Goal: Find specific page/section: Find specific page/section

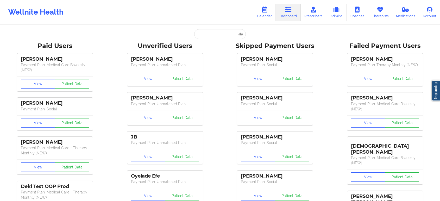
click at [221, 31] on input "text" at bounding box center [220, 34] width 52 height 10
type input "LFOVIEDO@GMAIL.COM"
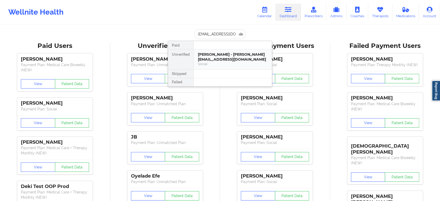
click at [212, 60] on div "Joan Rodriguez - lfoviedo@gmail.com" at bounding box center [233, 57] width 70 height 10
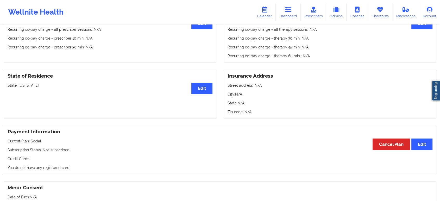
scroll to position [0, 0]
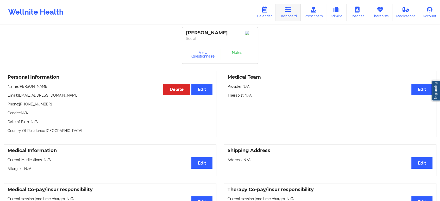
click at [288, 7] on icon at bounding box center [288, 10] width 7 height 6
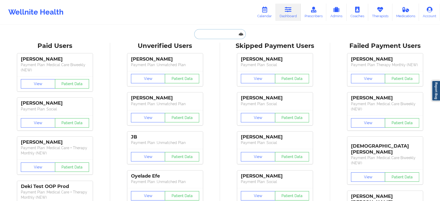
click at [225, 32] on input "text" at bounding box center [220, 34] width 52 height 10
paste input "JEREMY CORTEZ"
type input "JEREMY CORTEZ"
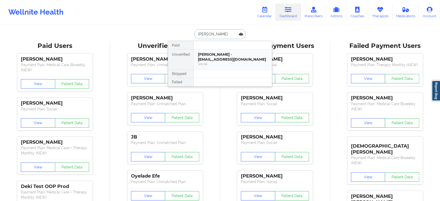
click at [228, 65] on div "Social" at bounding box center [233, 64] width 70 height 4
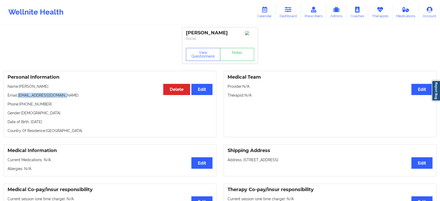
drag, startPoint x: 64, startPoint y: 96, endPoint x: 18, endPoint y: 96, distance: 46.3
click at [18, 96] on p "Email: jaycortez0719@gmail.com" at bounding box center [110, 95] width 205 height 5
copy p "jaycortez0719@gmail.com"
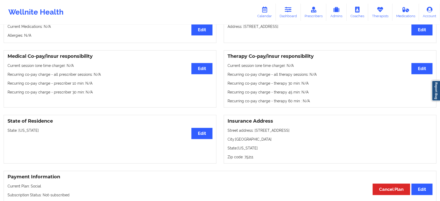
scroll to position [139, 0]
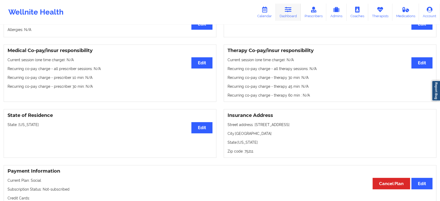
click at [286, 12] on icon at bounding box center [288, 10] width 7 height 6
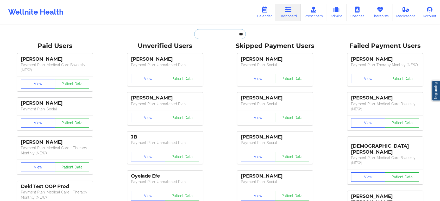
click at [224, 35] on input "text" at bounding box center [220, 34] width 52 height 10
paste input "LIZCACERES31@GMAIL.COM"
type input "LIZCACERES31@GMAIL.COM"
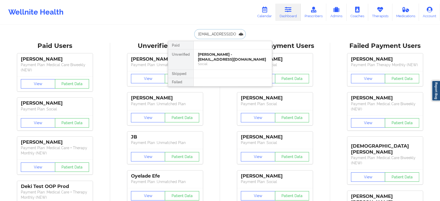
scroll to position [0, 8]
click at [223, 60] on div "Liz Caceres - lizcaceres31@gmail.com" at bounding box center [233, 57] width 70 height 10
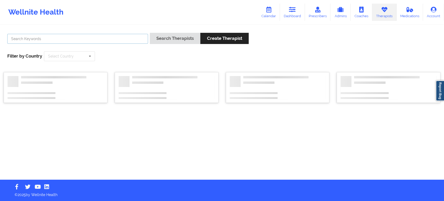
click at [130, 37] on input "text" at bounding box center [77, 39] width 141 height 10
paste input "[US_STATE][PERSON_NAME]"
type input "[US_STATE][PERSON_NAME]"
click at [171, 36] on button "Search Therapists" at bounding box center [175, 38] width 50 height 11
click at [102, 43] on input "text" at bounding box center [77, 39] width 141 height 10
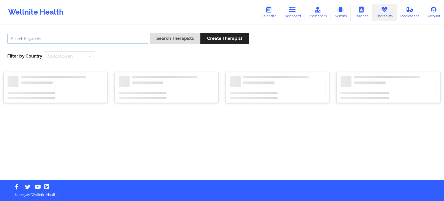
paste input "[US_STATE][PERSON_NAME]"
type input "[US_STATE][PERSON_NAME]"
click at [169, 36] on button "Search Therapists" at bounding box center [175, 38] width 50 height 11
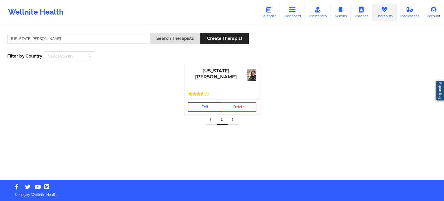
click at [208, 106] on link "Edit" at bounding box center [205, 106] width 34 height 9
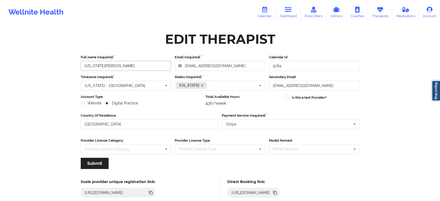
click at [143, 66] on input "Virginia Gibala" at bounding box center [126, 66] width 91 height 10
click at [276, 192] on icon at bounding box center [275, 193] width 3 height 3
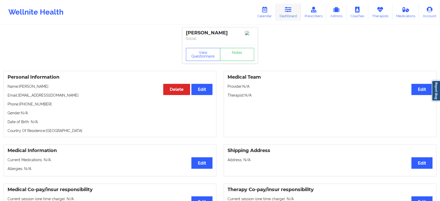
click at [291, 12] on icon at bounding box center [288, 10] width 7 height 6
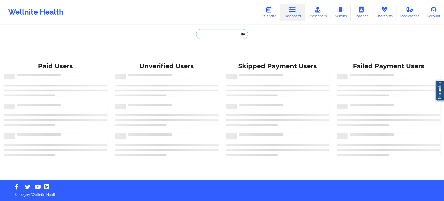
click at [226, 31] on input "text" at bounding box center [222, 34] width 52 height 10
paste input "MICHAEL LABONTE"
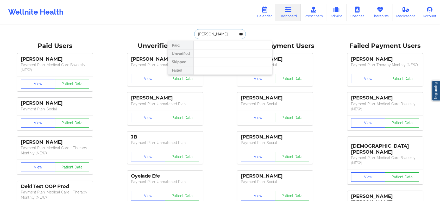
paste input "mjl1000@yahoo.com"
type input "mjl1000@yahoo.com"
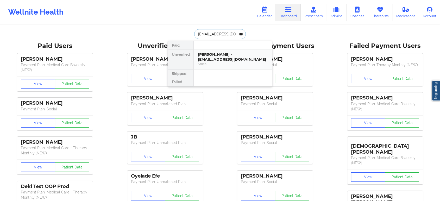
click at [234, 59] on div "Michael J Labonte - mjl1000@yahoo.com" at bounding box center [233, 57] width 70 height 10
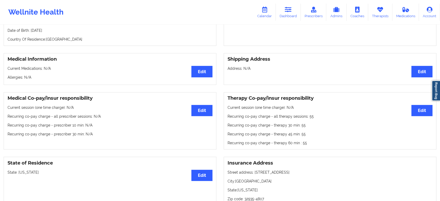
scroll to position [98, 0]
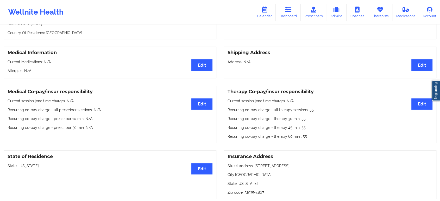
click at [165, 32] on p "Country Of Residence: United States" at bounding box center [110, 32] width 205 height 5
click at [285, 10] on link "Dashboard" at bounding box center [287, 12] width 25 height 17
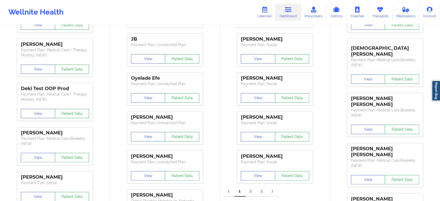
drag, startPoint x: 212, startPoint y: 105, endPoint x: 194, endPoint y: 32, distance: 74.4
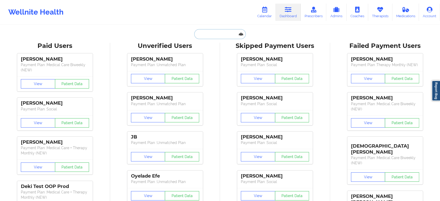
click at [205, 33] on input "text" at bounding box center [220, 34] width 52 height 10
paste input "marmada5689@gmail.com"
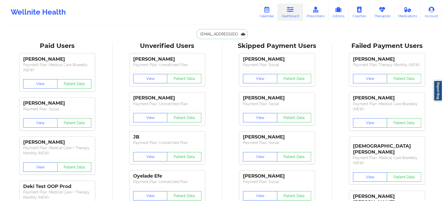
scroll to position [0, 4]
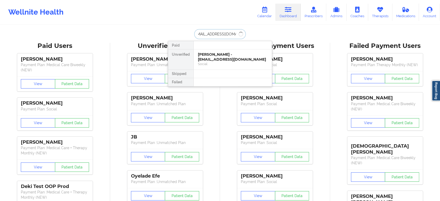
type input "marmada5689@gmail.com"
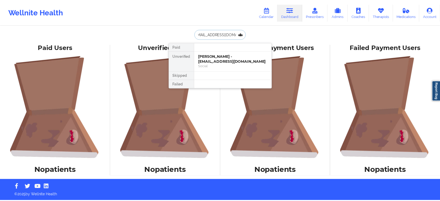
scroll to position [0, 0]
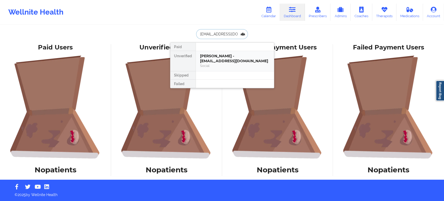
click at [220, 59] on div "Maria armada - marmada5689@gmail.com" at bounding box center [235, 59] width 70 height 10
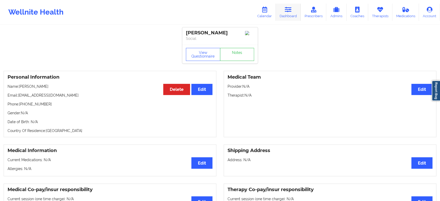
click at [289, 15] on link "Dashboard" at bounding box center [287, 12] width 25 height 17
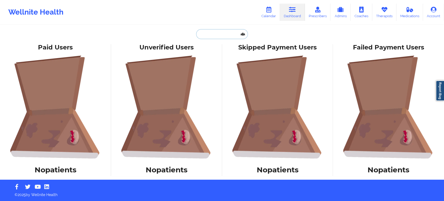
click at [223, 36] on input "text" at bounding box center [222, 34] width 52 height 10
paste input "PAPERBACKWRITER09@YAHOO.COM"
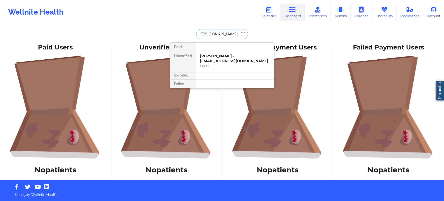
type input "PAPERBACKWRITER09@YAHOO.COM"
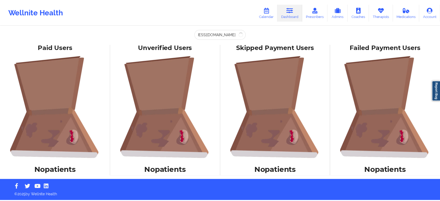
scroll to position [0, 0]
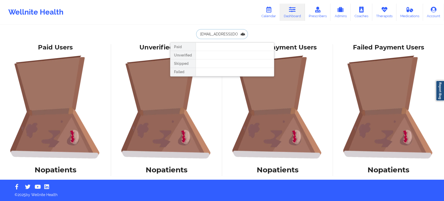
click at [225, 35] on input "PAPERBACKWRITER09@YAHOO.COM" at bounding box center [222, 34] width 52 height 10
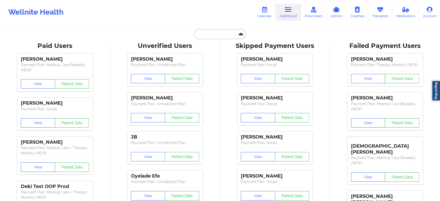
paste input "PAPERBACKWRITER09@YAHOO.COM"
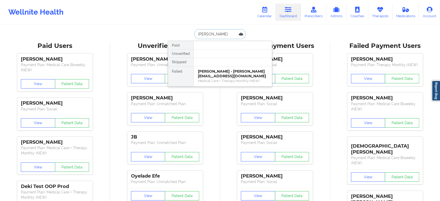
paste input "bluehummingbird16@gmail.com"
type input "bluehummingbird16@gmail.com"
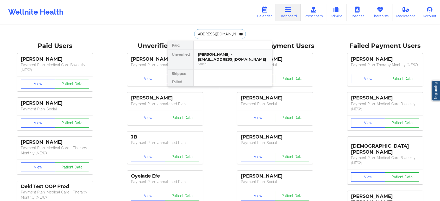
click at [224, 61] on div "Alexandra Hut - bluehummingbird16@gmail.com" at bounding box center [233, 57] width 70 height 10
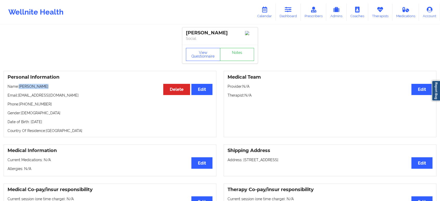
drag, startPoint x: 48, startPoint y: 88, endPoint x: 20, endPoint y: 86, distance: 27.4
click at [20, 87] on p "Name: Alexandra Hut" at bounding box center [110, 86] width 205 height 5
copy p "Alexandra Hut"
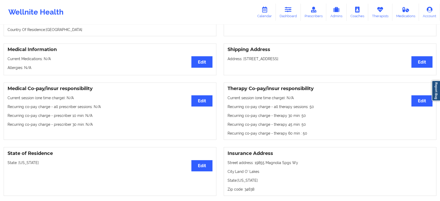
scroll to position [140, 0]
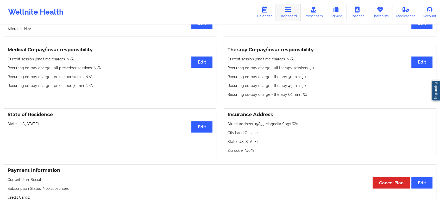
click at [298, 9] on link "Dashboard" at bounding box center [287, 12] width 25 height 17
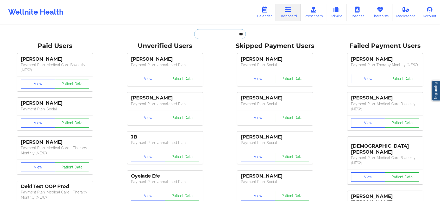
click at [220, 34] on input "text" at bounding box center [220, 34] width 52 height 10
paste input "tsimmssymmetry@gmail.com"
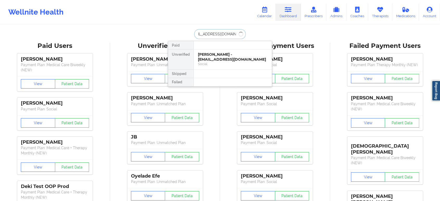
type input "tsimmssymmetry@gmail.com"
click at [229, 59] on div "TASHA SIMMS - tsimmssymmetry@gmail.com" at bounding box center [233, 57] width 70 height 10
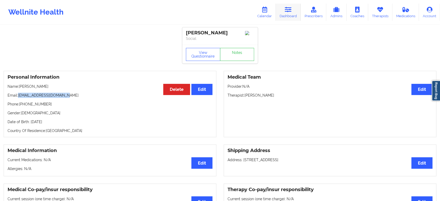
click at [293, 17] on link "Dashboard" at bounding box center [287, 12] width 25 height 17
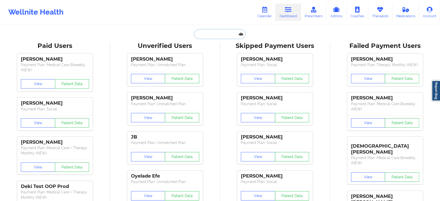
click at [228, 33] on input "text" at bounding box center [220, 34] width 52 height 10
paste input "thanodanas2020@gmail.com"
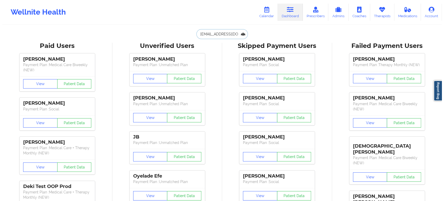
scroll to position [0, 8]
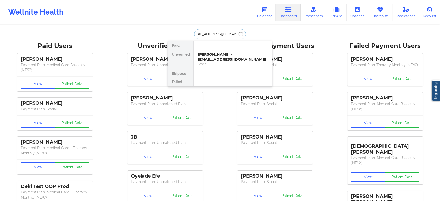
type input "thanodanas2020@gmail.com"
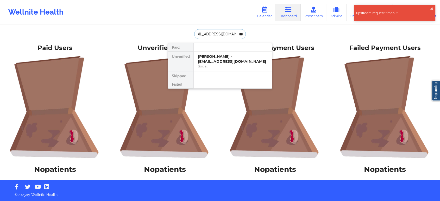
scroll to position [0, 0]
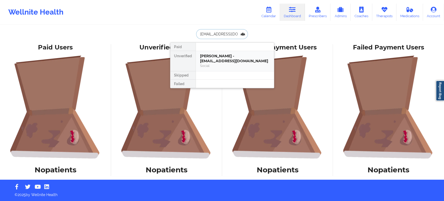
click at [227, 61] on div "Thano Danas - thanodanas2020@gmail.com" at bounding box center [235, 59] width 70 height 10
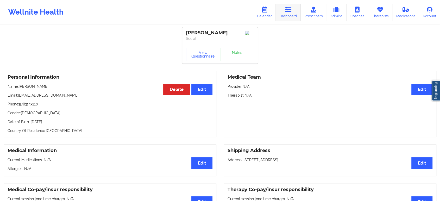
click at [287, 9] on icon at bounding box center [288, 10] width 7 height 6
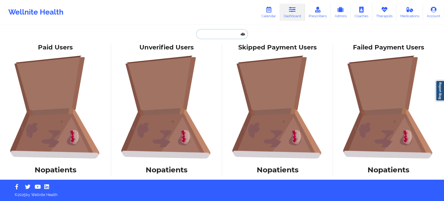
click at [223, 35] on input "text" at bounding box center [222, 34] width 52 height 10
paste input "mhsmmock53@gmail.com"
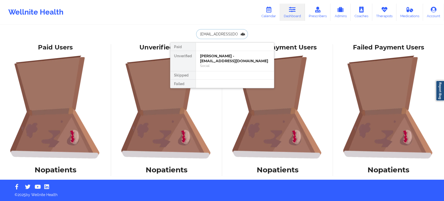
scroll to position [0, 4]
type input "mhsmmock53@gmail.com"
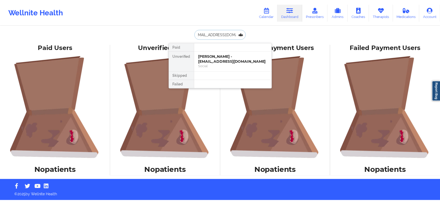
scroll to position [0, 0]
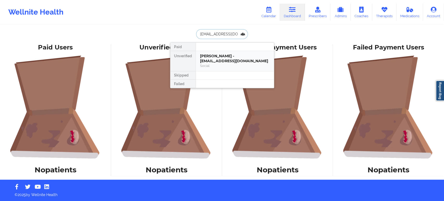
click at [229, 65] on div "Social" at bounding box center [235, 65] width 70 height 4
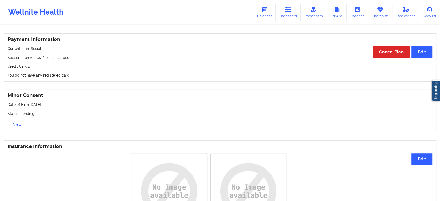
scroll to position [302, 0]
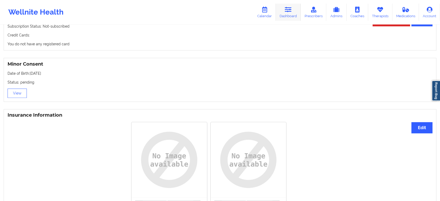
click at [289, 11] on icon at bounding box center [288, 10] width 7 height 6
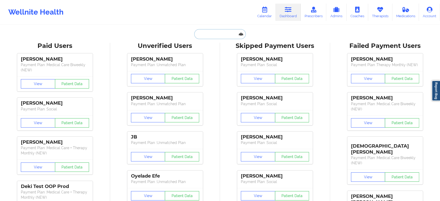
click at [225, 38] on input "text" at bounding box center [220, 34] width 52 height 10
paste input "robynmcdaniel9@gmail.com"
type input "robynmcdaniel9@gmail.com"
